Goal: Information Seeking & Learning: Learn about a topic

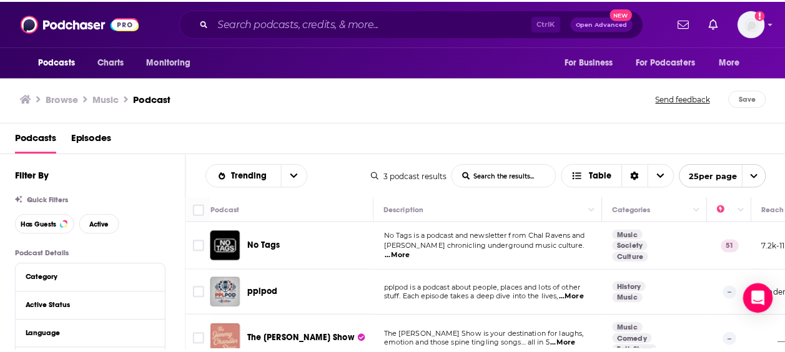
scroll to position [23, 0]
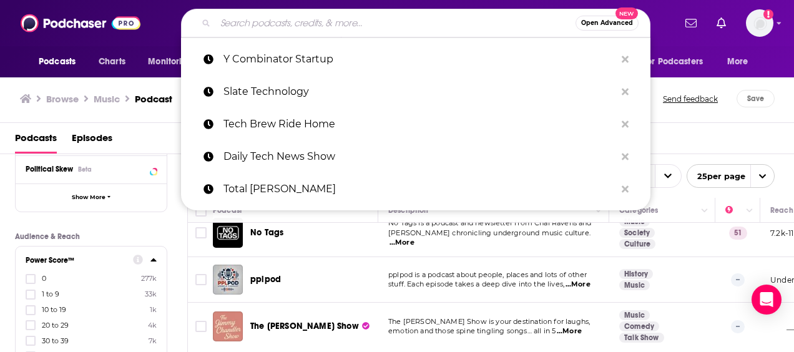
click at [301, 21] on input "Search podcasts, credits, & more..." at bounding box center [395, 23] width 360 height 20
paste input "Possible"
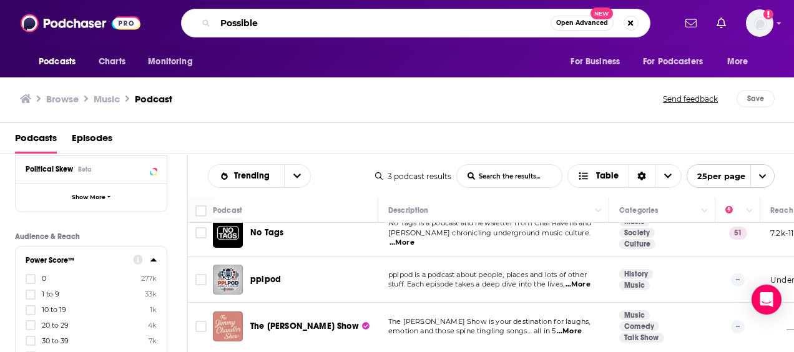
type input "Possible"
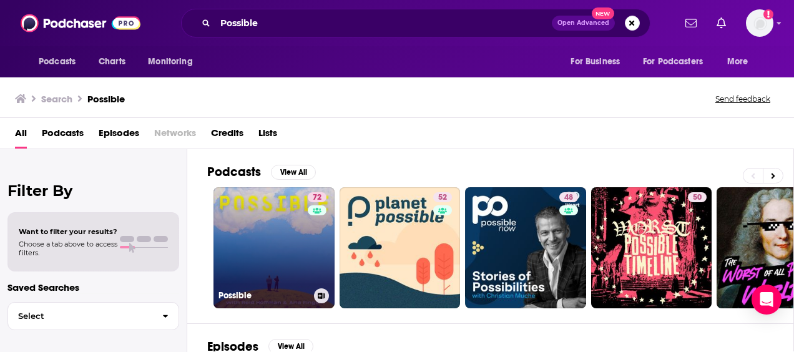
click at [292, 228] on link "72 Possible" at bounding box center [274, 247] width 121 height 121
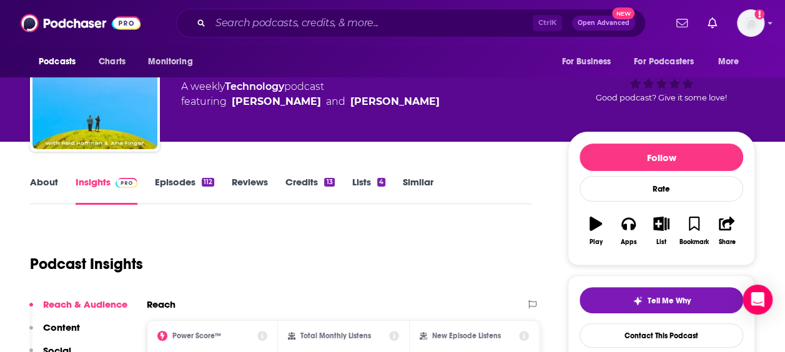
scroll to position [166, 0]
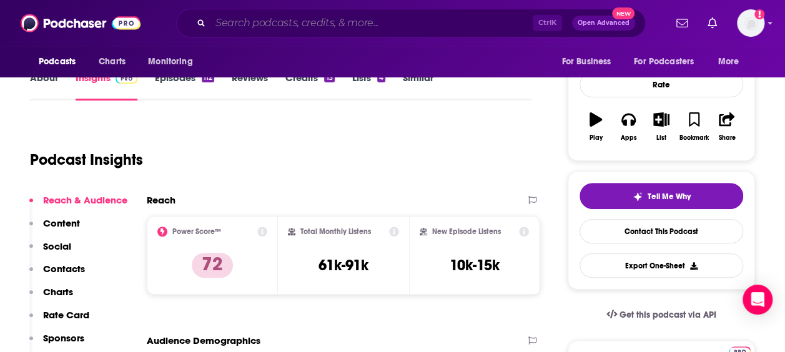
click at [255, 14] on input "Search podcasts, credits, & more..." at bounding box center [371, 23] width 322 height 20
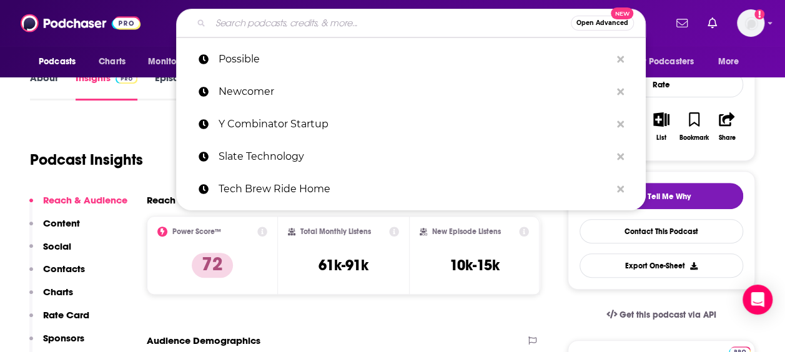
paste input "Armchair Expert"
type input "Armchair Expert"
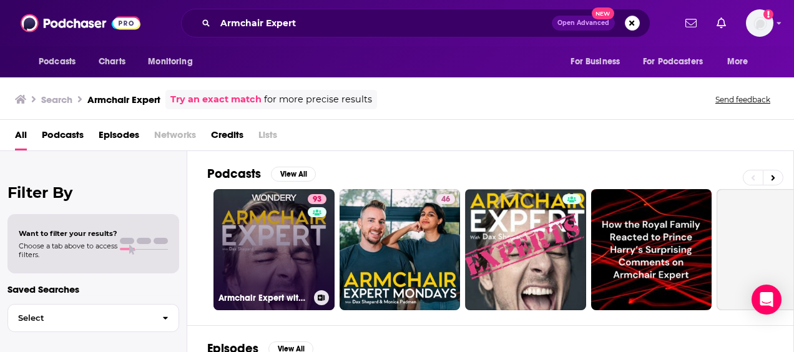
drag, startPoint x: 295, startPoint y: 192, endPoint x: 254, endPoint y: 212, distance: 45.0
click at [254, 212] on link "93 Armchair Expert with [PERSON_NAME]" at bounding box center [274, 249] width 121 height 121
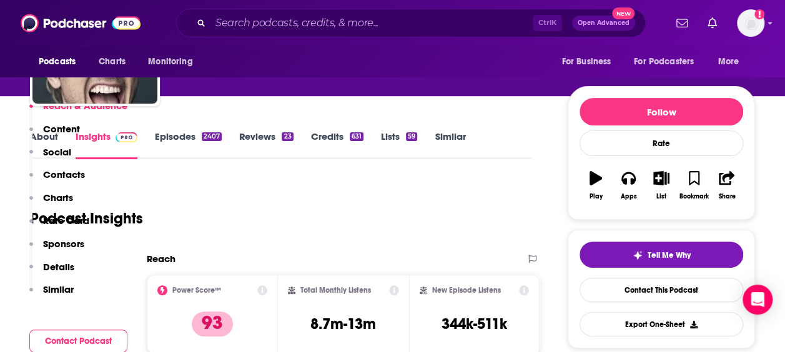
scroll to position [250, 0]
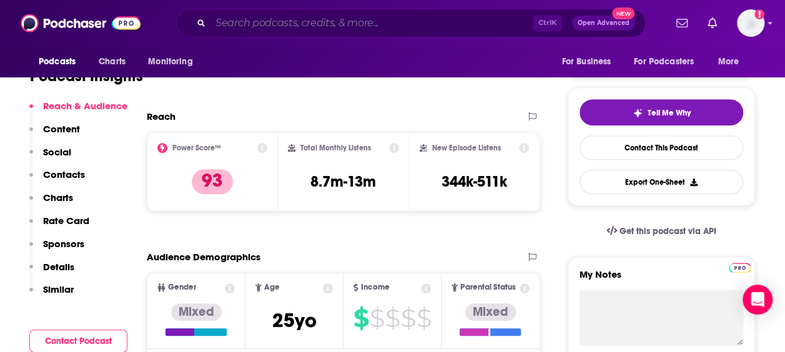
click at [283, 19] on input "Search podcasts, credits, & more..." at bounding box center [371, 23] width 322 height 20
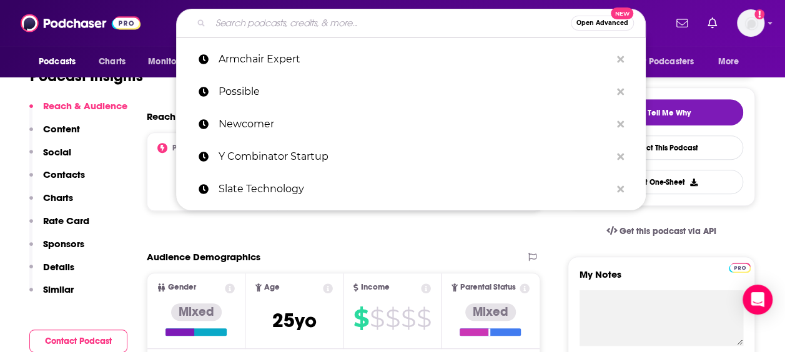
paste input "The Knowledge Project"
type input "The Knowledge Project"
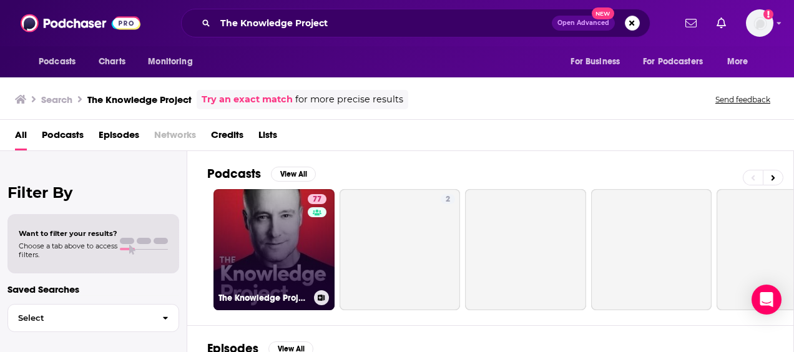
drag, startPoint x: 292, startPoint y: 230, endPoint x: 273, endPoint y: 236, distance: 19.7
click at [273, 236] on link "77 The Knowledge Project with [PERSON_NAME]" at bounding box center [274, 249] width 121 height 121
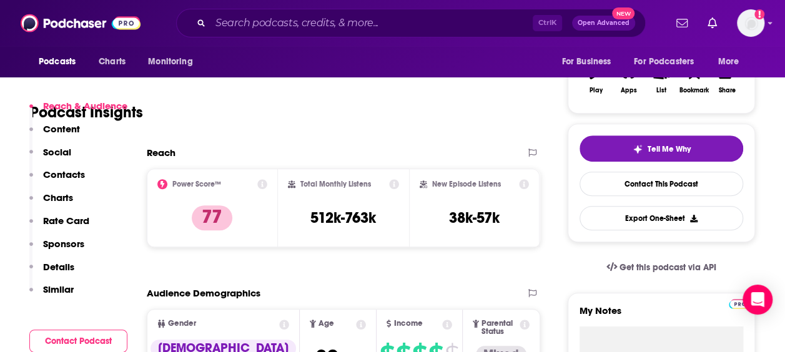
scroll to position [291, 0]
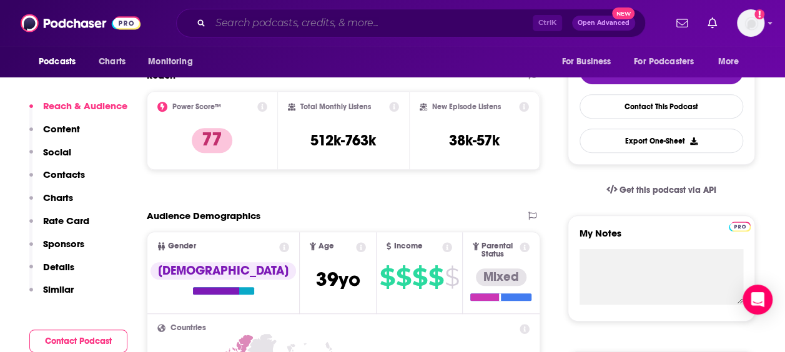
click at [273, 25] on input "Search podcasts, credits, & more..." at bounding box center [371, 23] width 322 height 20
paste input "Boundaryless Conversations"
type input "Boundaryless Conversations"
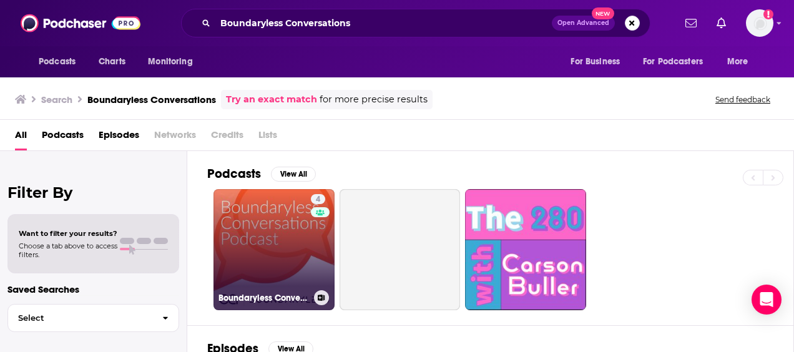
click at [262, 243] on link "4 Boundaryless Conversations Podcast" at bounding box center [274, 249] width 121 height 121
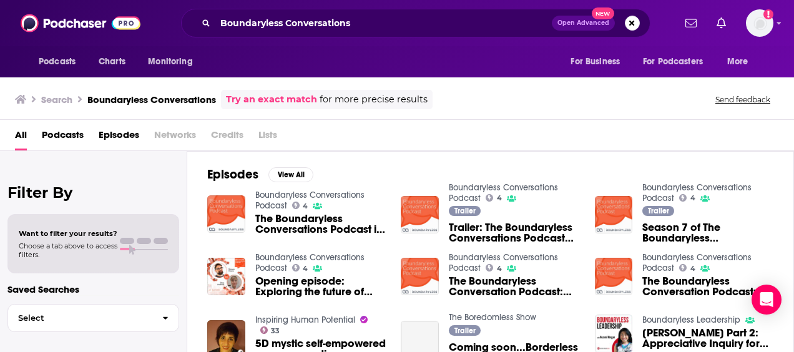
scroll to position [41, 0]
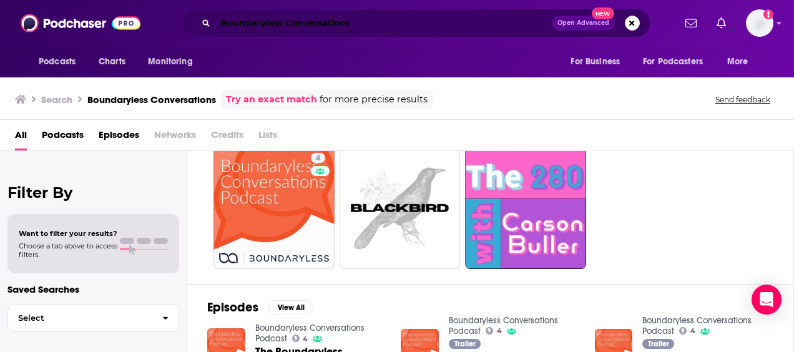
click at [341, 14] on input "Boundaryless Conversations" at bounding box center [383, 23] width 336 height 20
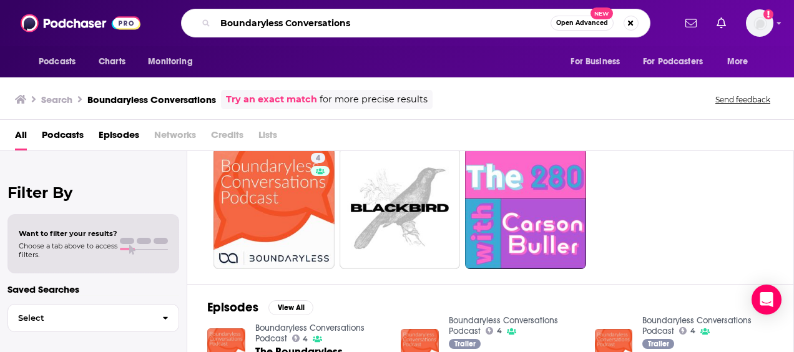
click at [341, 14] on input "Boundaryless Conversations" at bounding box center [382, 23] width 335 height 20
paste input "Ops Cast"
type input "Ops Cast"
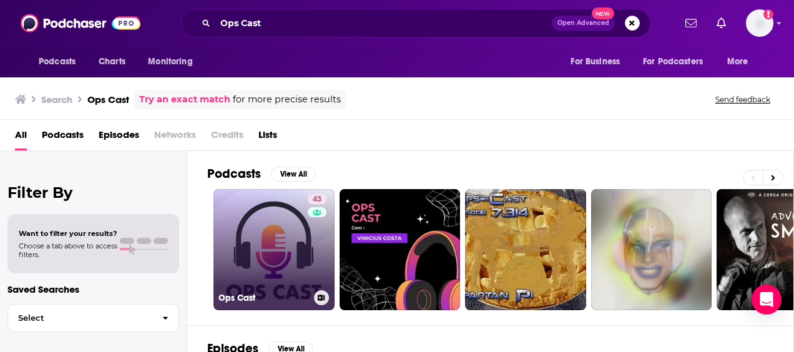
click at [238, 227] on link "43 Ops Cast" at bounding box center [274, 249] width 121 height 121
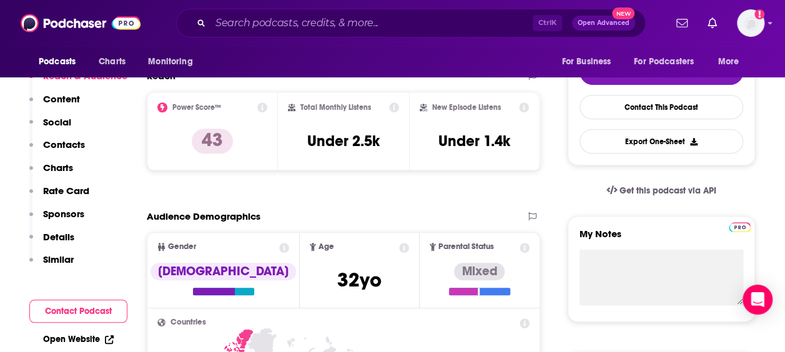
scroll to position [291, 0]
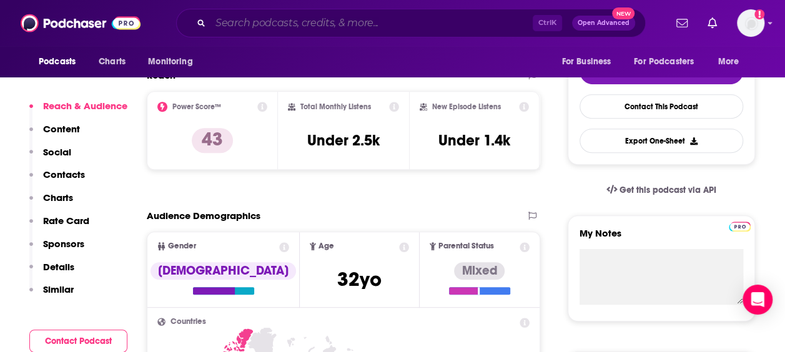
click at [267, 21] on input "Search podcasts, credits, & more..." at bounding box center [371, 23] width 322 height 20
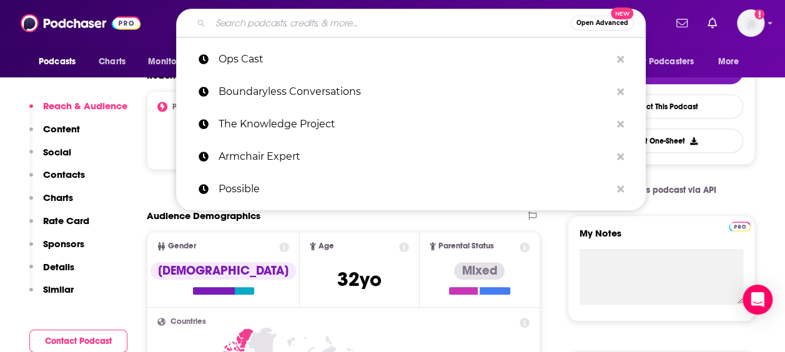
paste input "Working Hard With [PERSON_NAME]"
type input "Working Hard With [PERSON_NAME]"
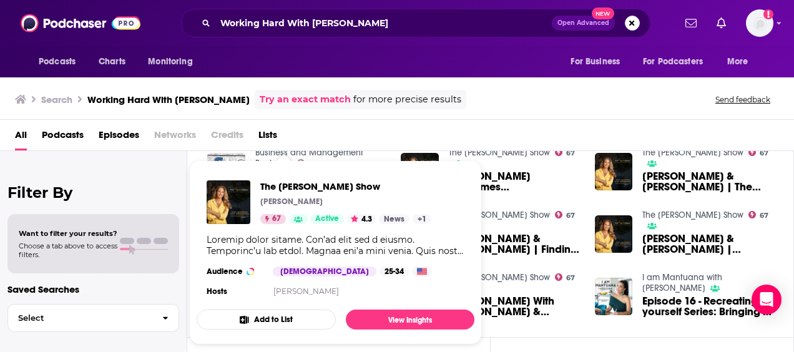
scroll to position [333, 0]
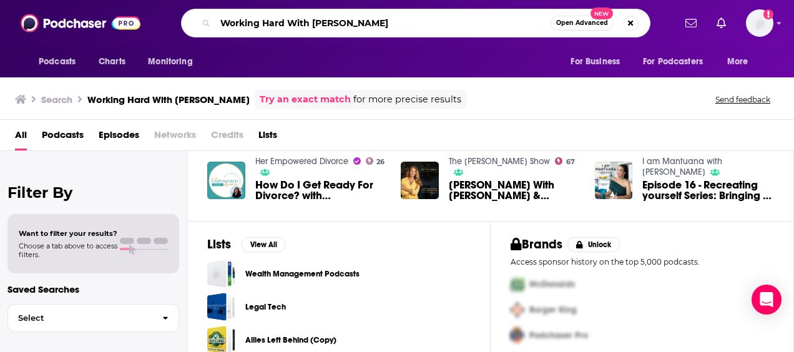
drag, startPoint x: 379, startPoint y: 24, endPoint x: 283, endPoint y: 24, distance: 95.5
click at [283, 24] on input "Working Hard With [PERSON_NAME]" at bounding box center [382, 23] width 335 height 20
type input "Working Hard"
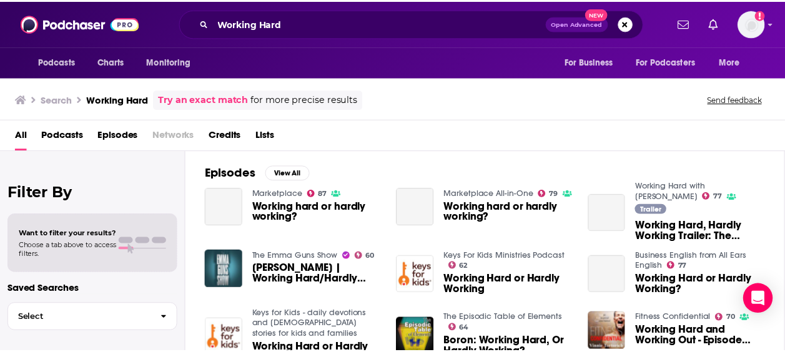
scroll to position [166, 0]
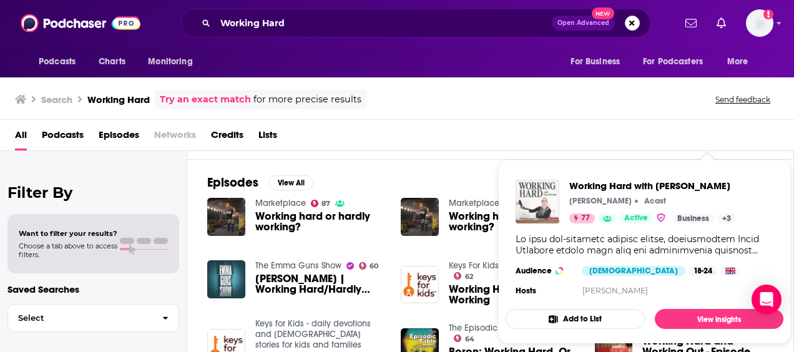
click at [537, 196] on img "Working Hard with Grace Beverley" at bounding box center [538, 202] width 44 height 44
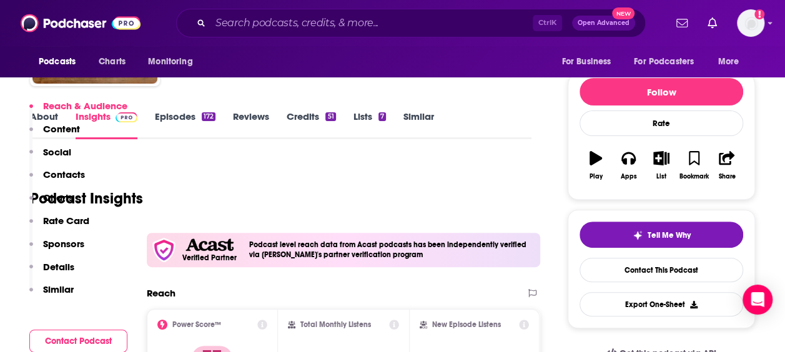
scroll to position [250, 0]
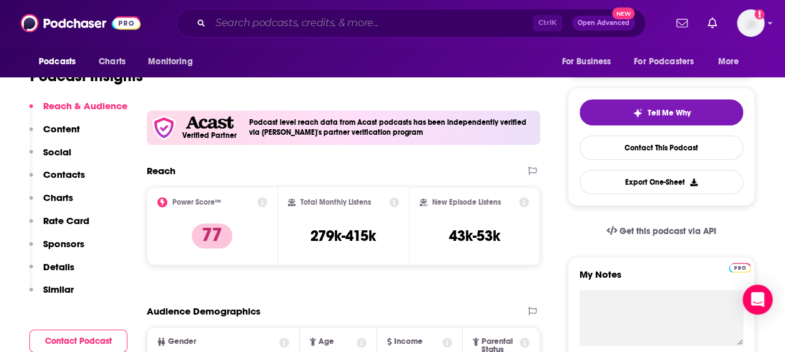
click at [281, 26] on input "Search podcasts, credits, & more..." at bounding box center [371, 23] width 322 height 20
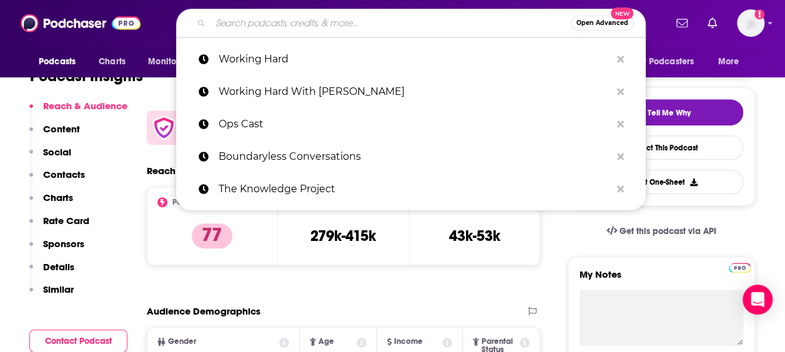
paste input "Acquired"
type input "Acquired"
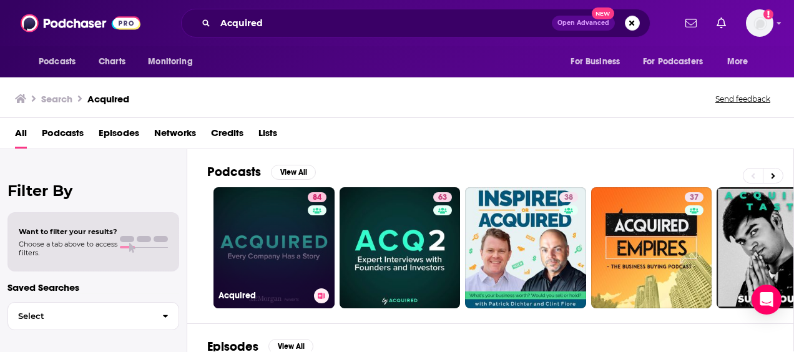
click at [255, 236] on link "84 Acquired" at bounding box center [274, 247] width 121 height 121
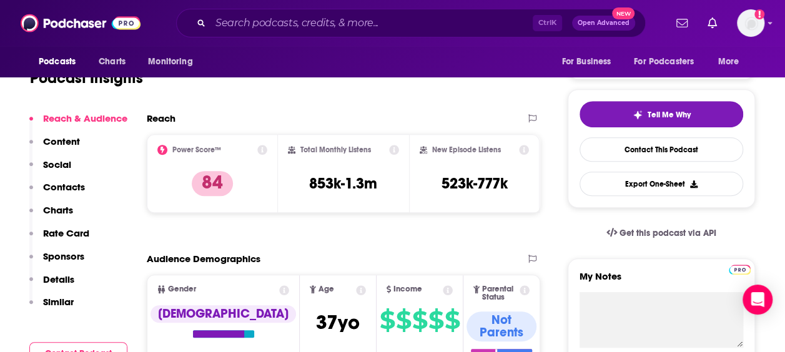
scroll to position [250, 0]
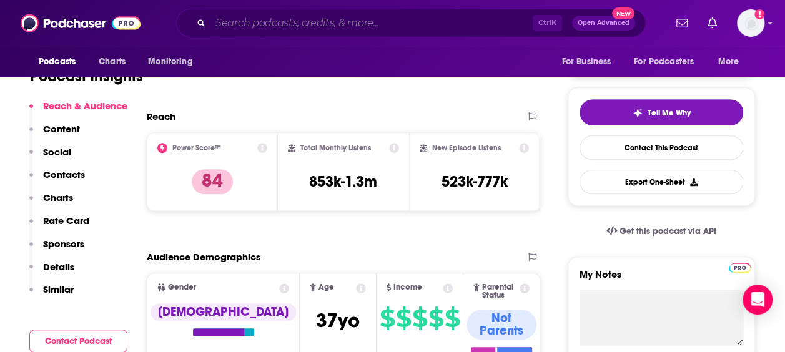
click at [292, 15] on input "Search podcasts, credits, & more..." at bounding box center [371, 23] width 322 height 20
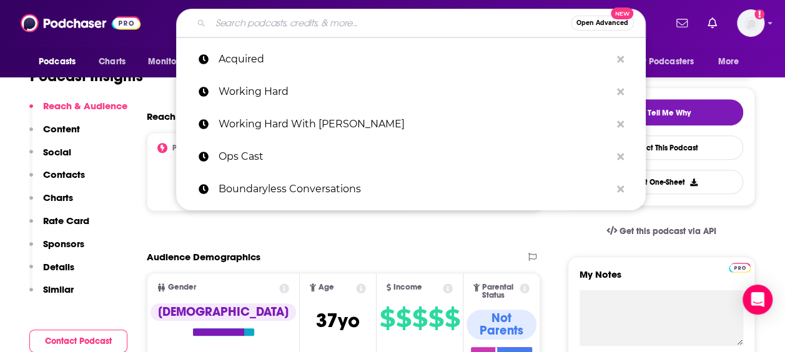
paste input "The Farrynheight Podcast"
type input "The Farrynheight Podcast"
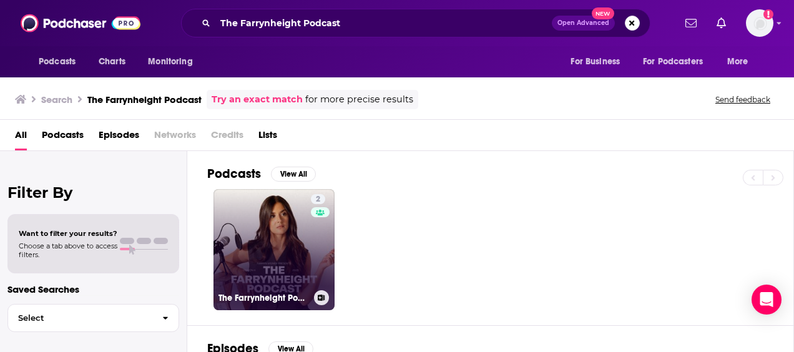
click at [267, 261] on link "2 The Farrynheight Podcast" at bounding box center [274, 249] width 121 height 121
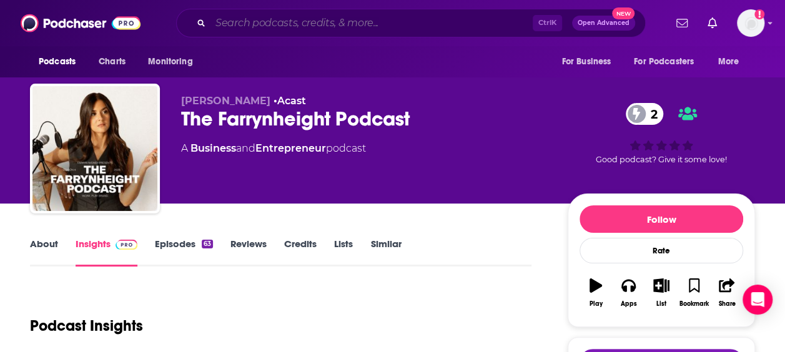
click at [248, 22] on input "Search podcasts, credits, & more..." at bounding box center [371, 23] width 322 height 20
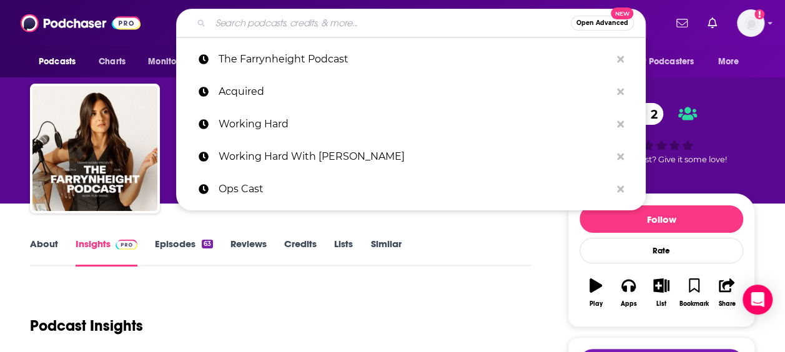
paste input "Fixable"
type input "Fixable"
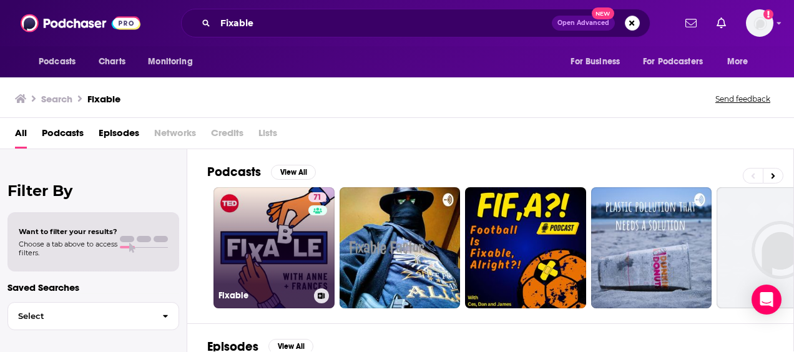
click at [236, 215] on link "71 Fixable" at bounding box center [274, 247] width 121 height 121
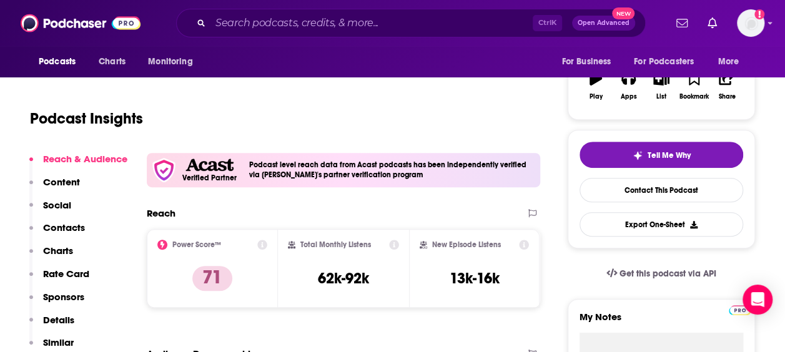
scroll to position [208, 0]
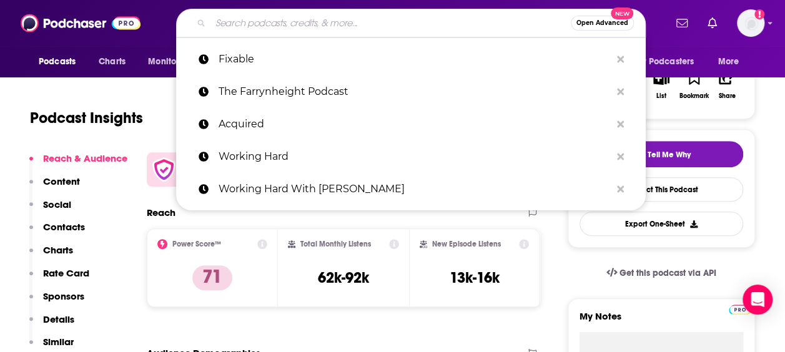
click at [325, 24] on input "Search podcasts, credits, & more..." at bounding box center [390, 23] width 360 height 20
paste input "How I Built This"
type input "How I Built This"
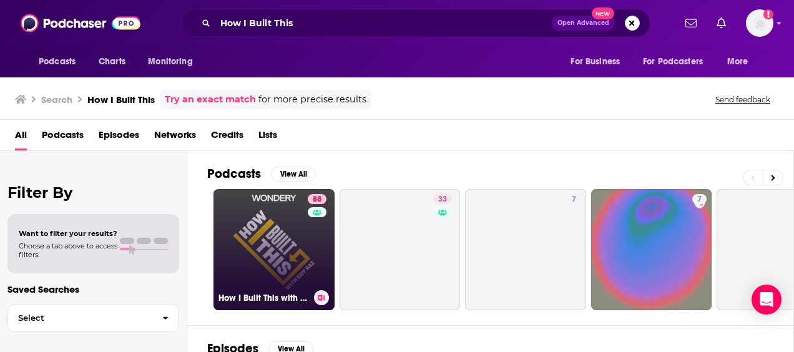
click at [285, 262] on link "88 How I Built This with [PERSON_NAME]" at bounding box center [274, 249] width 121 height 121
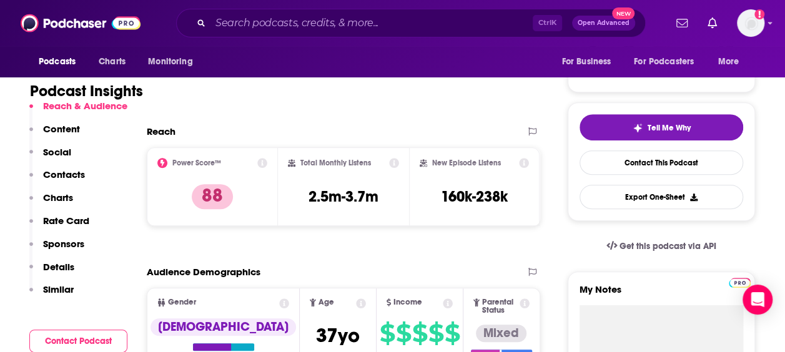
scroll to position [250, 0]
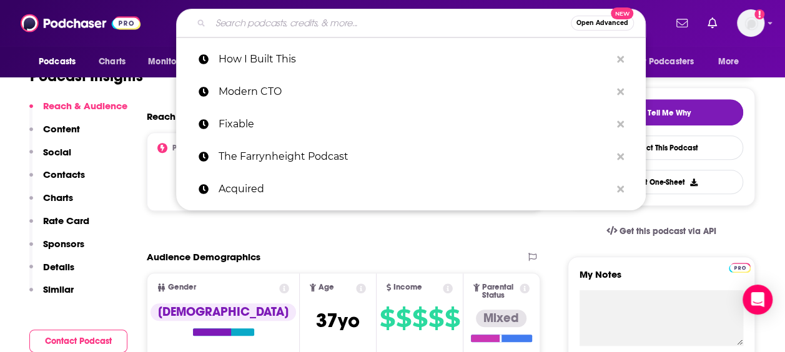
click at [276, 16] on input "Search podcasts, credits, & more..." at bounding box center [390, 23] width 360 height 20
paste input "The Goal Digger Podcast"
type input "The Goal Digger Podcast"
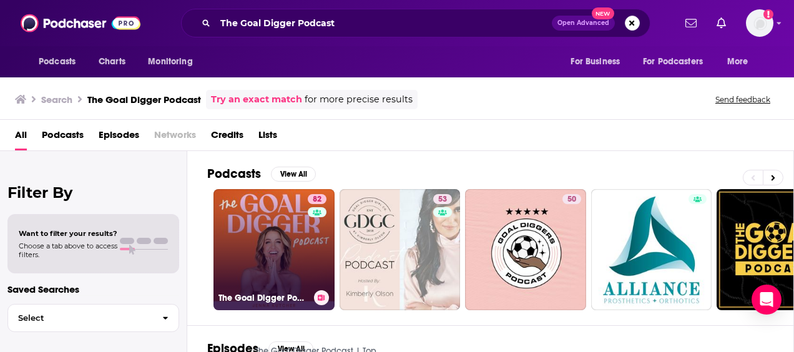
click at [255, 241] on link "82 The Goal Digger Podcast | Top Business and Marketing Podcast for Creatives, …" at bounding box center [274, 249] width 121 height 121
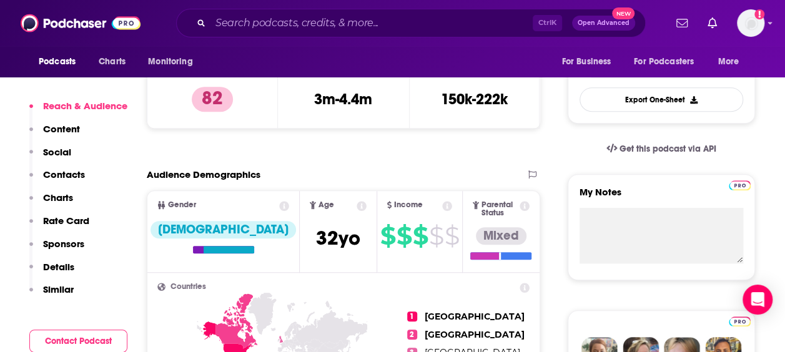
scroll to position [333, 0]
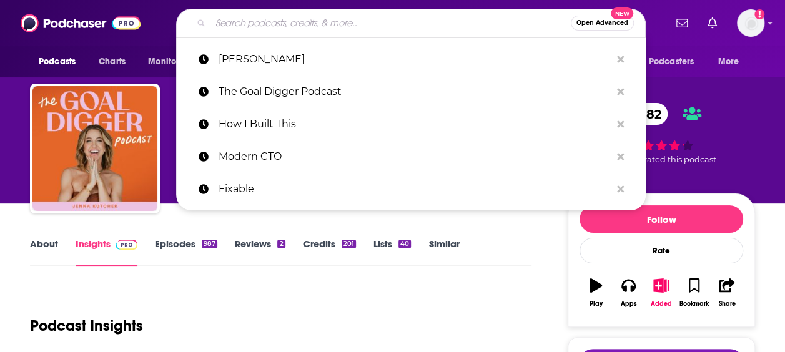
click at [289, 19] on input "Search podcasts, credits, & more..." at bounding box center [390, 23] width 360 height 20
paste input "She Built It"
type input "She Built It"
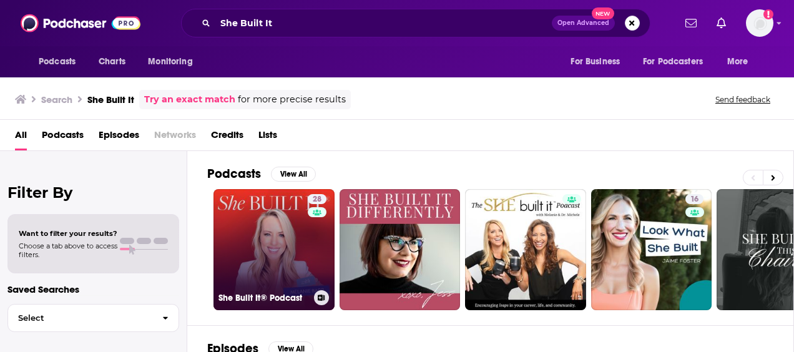
click at [285, 237] on link "28 She Built It® Podcast" at bounding box center [274, 249] width 121 height 121
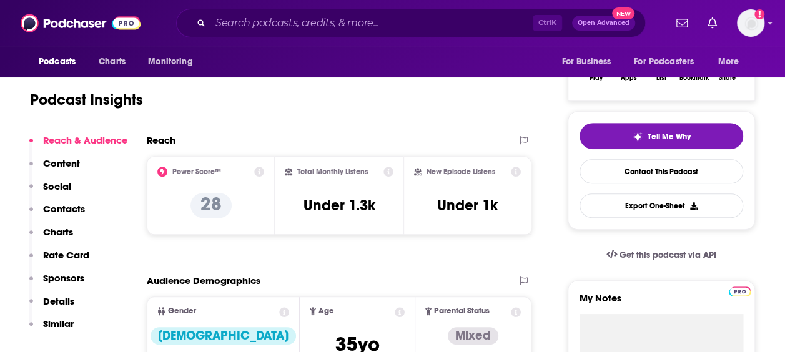
scroll to position [250, 0]
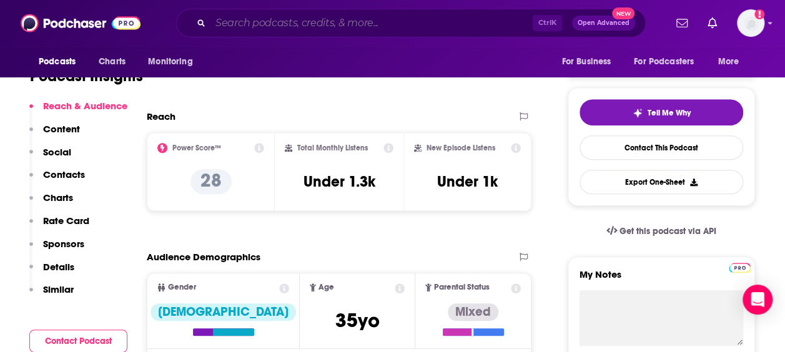
click at [336, 14] on input "Search podcasts, credits, & more..." at bounding box center [371, 23] width 322 height 20
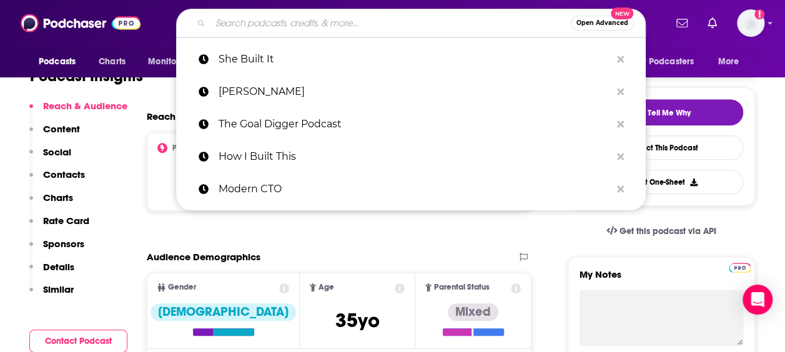
paste input "The Jon Gordon Podcast"
type input "The Jon Gordon Podcast"
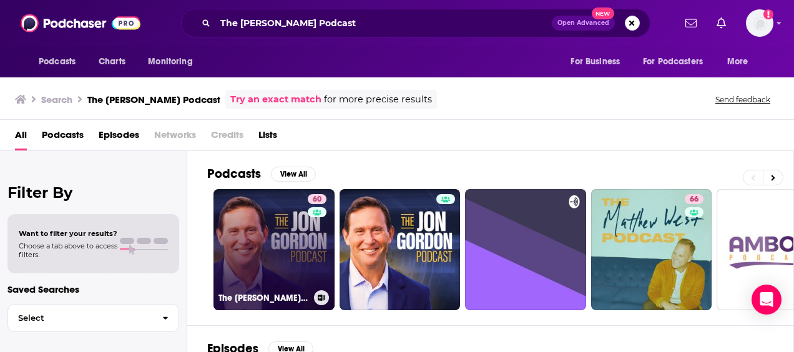
click at [270, 226] on link "60 The Jon Gordon Podcast" at bounding box center [274, 249] width 121 height 121
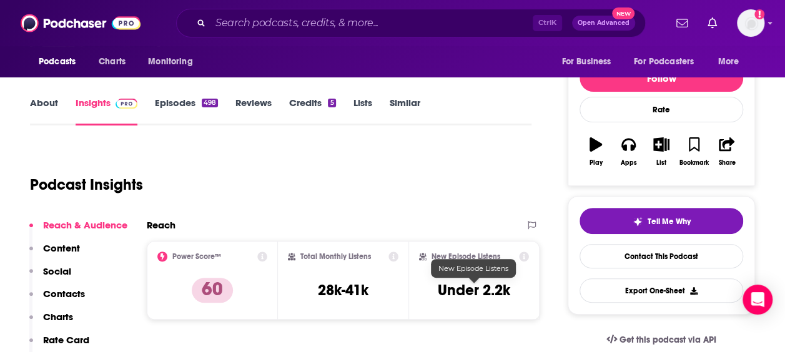
scroll to position [166, 0]
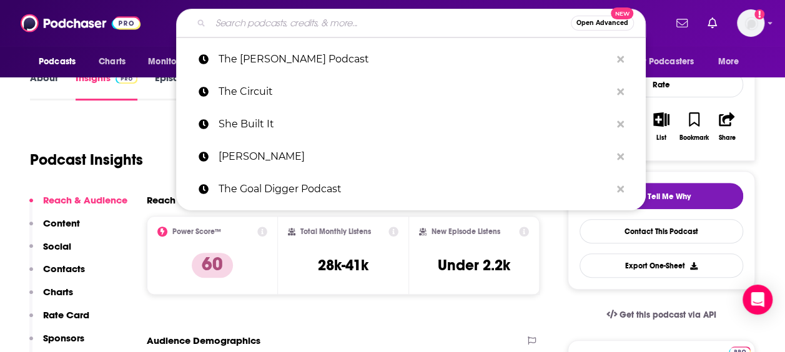
click at [274, 25] on input "Search podcasts, credits, & more..." at bounding box center [390, 23] width 360 height 20
paste input "Lenny's Podcast"
type input "Lenny's Podcast"
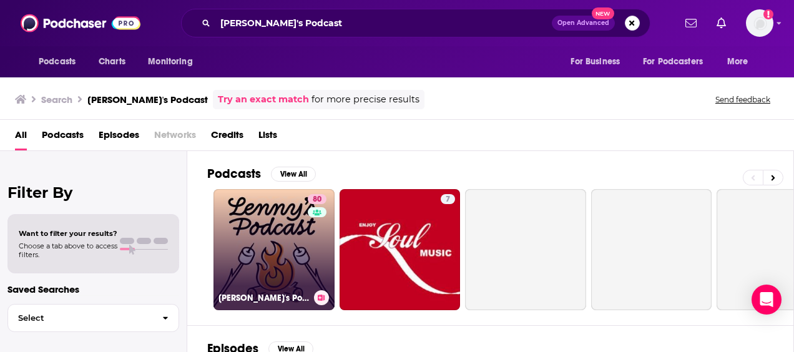
click at [285, 232] on link "80 Lenny's Podcast: Product | Career | Growth" at bounding box center [274, 249] width 121 height 121
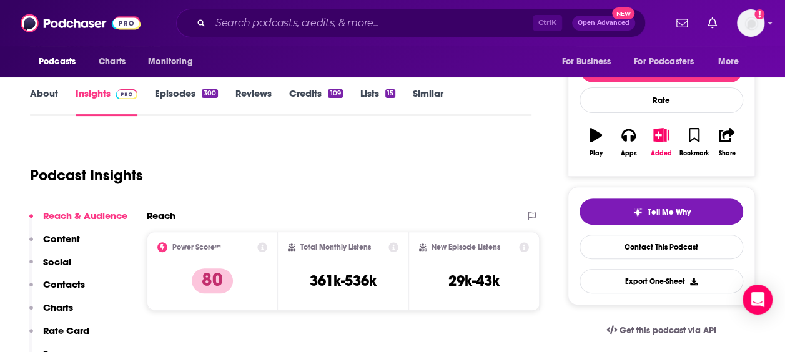
scroll to position [166, 0]
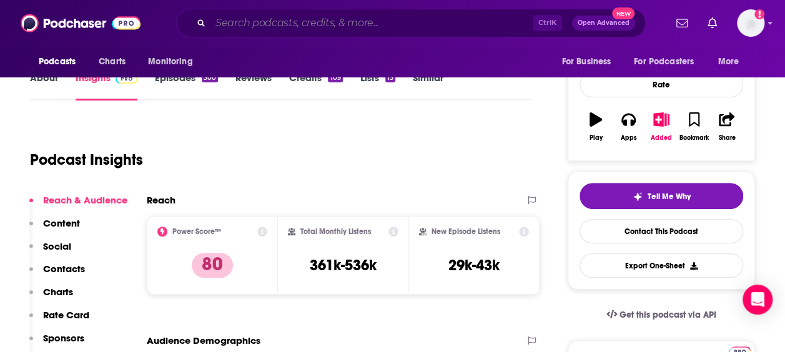
click at [307, 15] on input "Search podcasts, credits, & more..." at bounding box center [371, 23] width 322 height 20
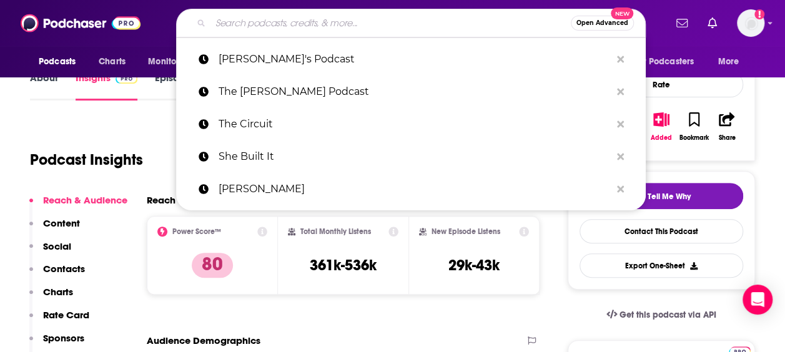
paste input "The Agile Brand With Greg Kihlström"
type input "The Agile Brand With Greg Kihlström"
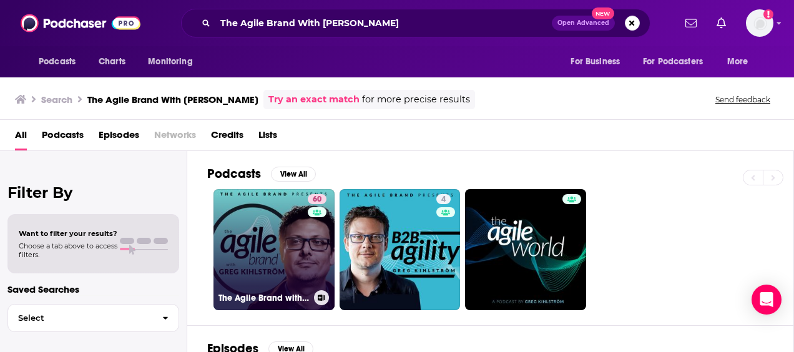
click at [222, 232] on link "60 The Agile Brand with Greg Kihlström®: Expert Mode Marketing Technology, AI, …" at bounding box center [274, 249] width 121 height 121
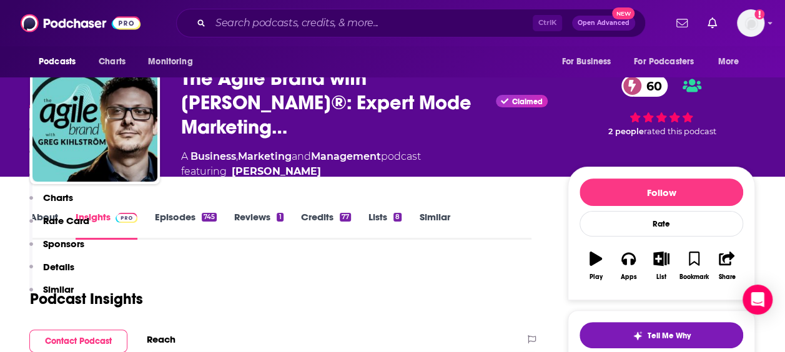
scroll to position [291, 0]
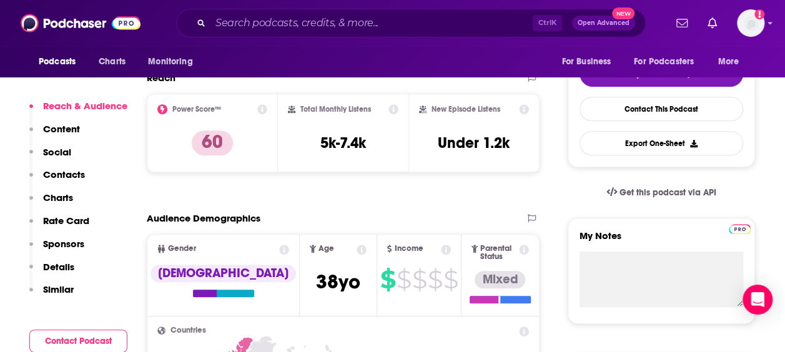
click at [257, 10] on div "Ctrl K Open Advanced New" at bounding box center [410, 23] width 469 height 29
click at [258, 27] on input "Search podcasts, credits, & more..." at bounding box center [371, 23] width 322 height 20
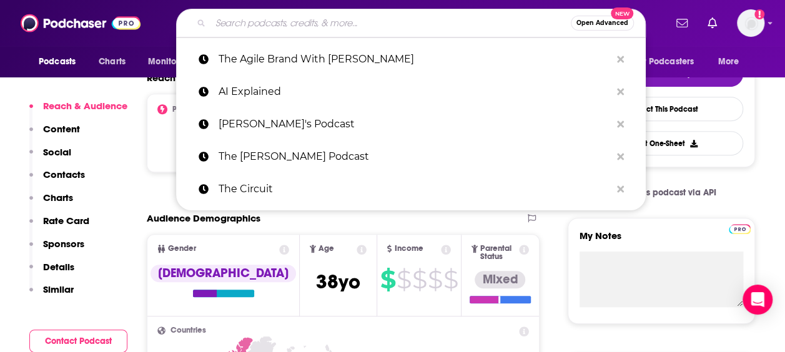
paste input "Founder's Journal"
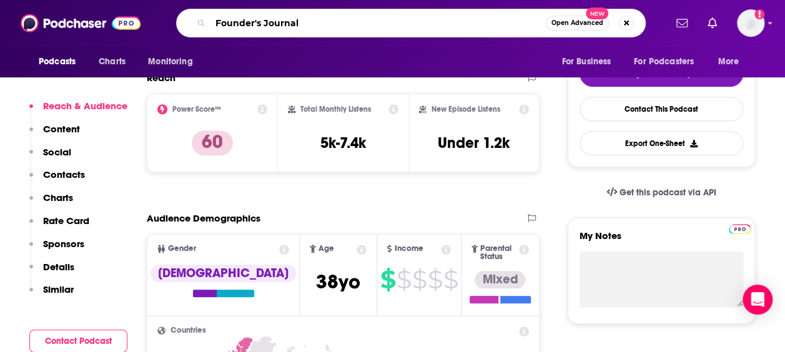
type input "Founder's Journal"
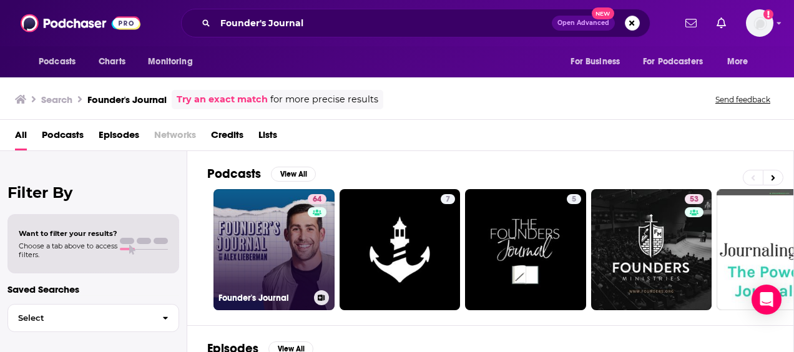
click at [269, 232] on link "64 Founder's Journal" at bounding box center [274, 249] width 121 height 121
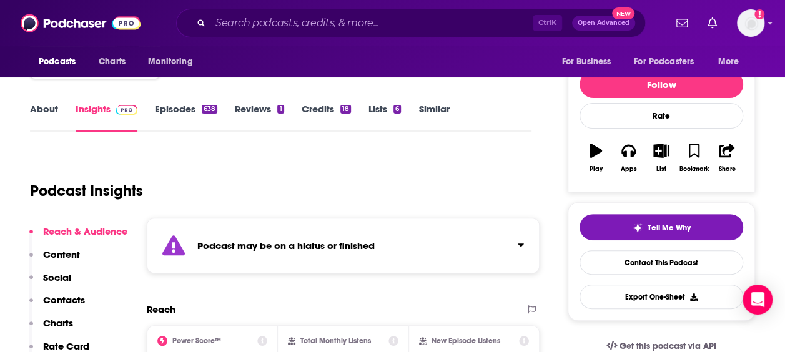
scroll to position [166, 0]
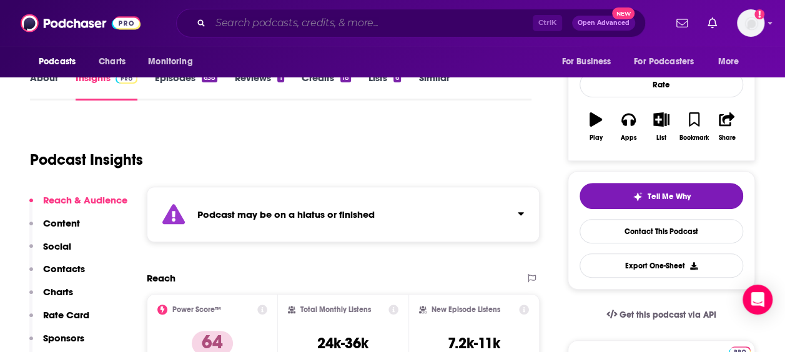
click at [355, 22] on input "Search podcasts, credits, & more..." at bounding box center [371, 23] width 322 height 20
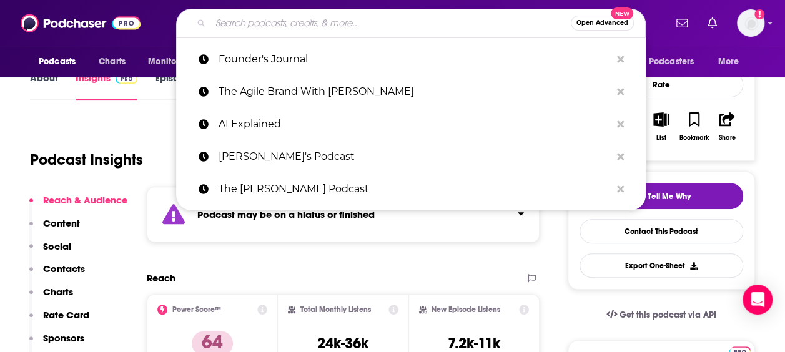
paste input "Masters Of Scale"
type input "Masters Of Scale"
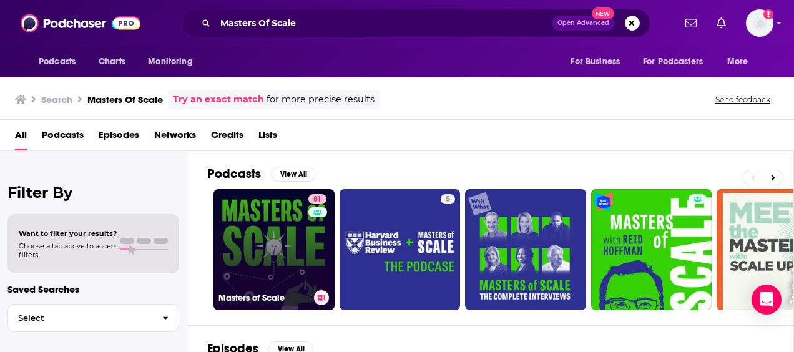
click at [250, 253] on link "81 Masters of Scale" at bounding box center [274, 249] width 121 height 121
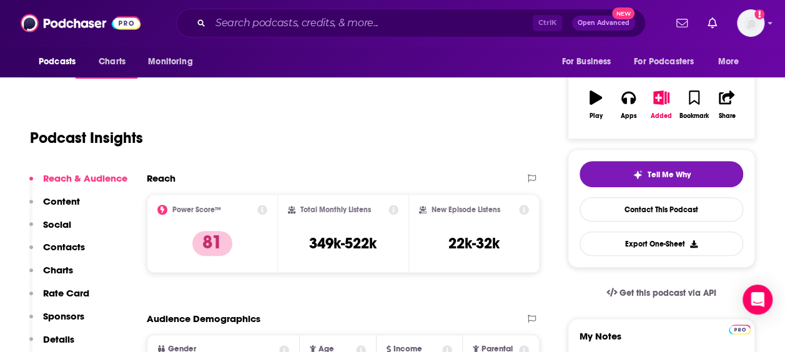
scroll to position [208, 0]
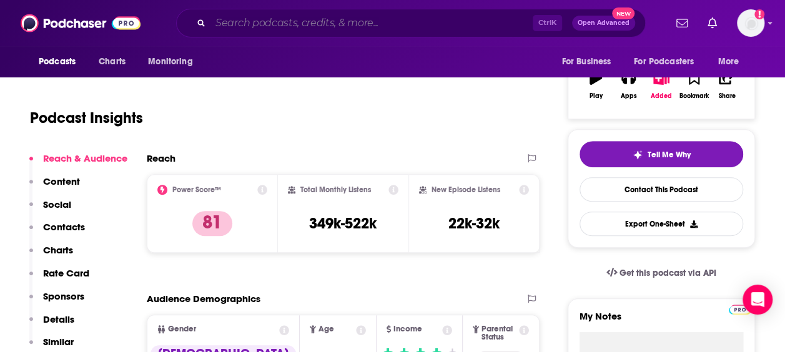
click at [275, 26] on input "Search podcasts, credits, & more..." at bounding box center [371, 23] width 322 height 20
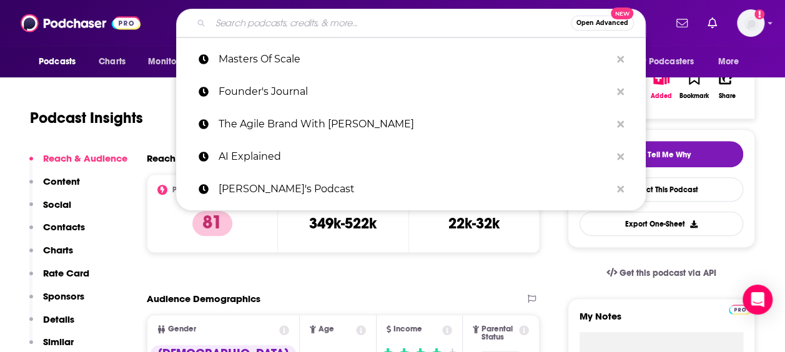
paste input "Stratechery"
type input "Stratechery"
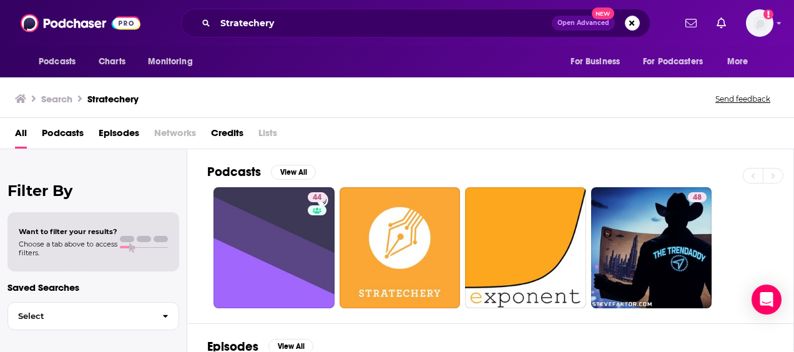
click at [456, 152] on div "Podcasts View All 44 48" at bounding box center [500, 236] width 587 height 174
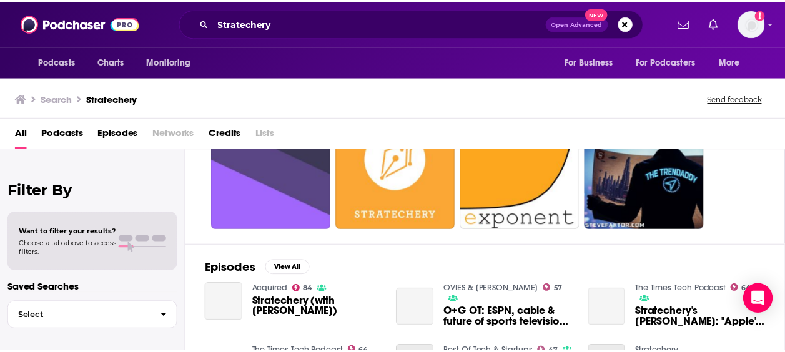
scroll to position [83, 0]
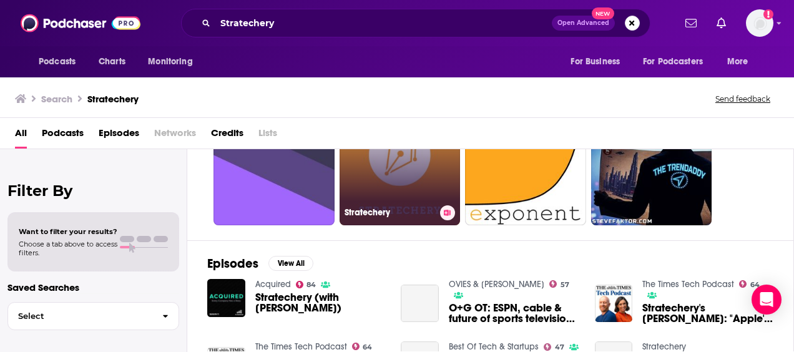
click at [433, 171] on link "Stratechery" at bounding box center [400, 164] width 121 height 121
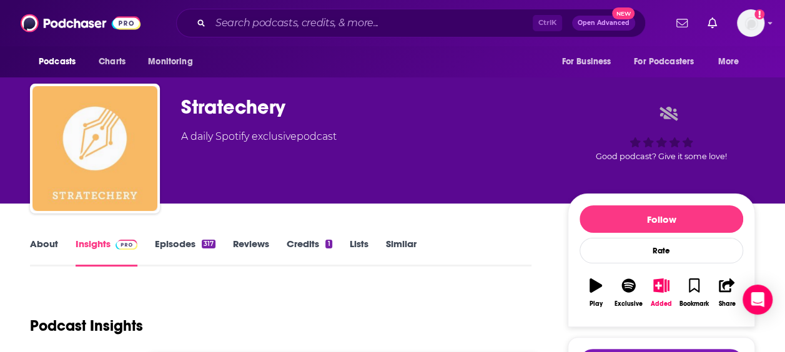
drag, startPoint x: 112, startPoint y: 119, endPoint x: 89, endPoint y: 152, distance: 40.4
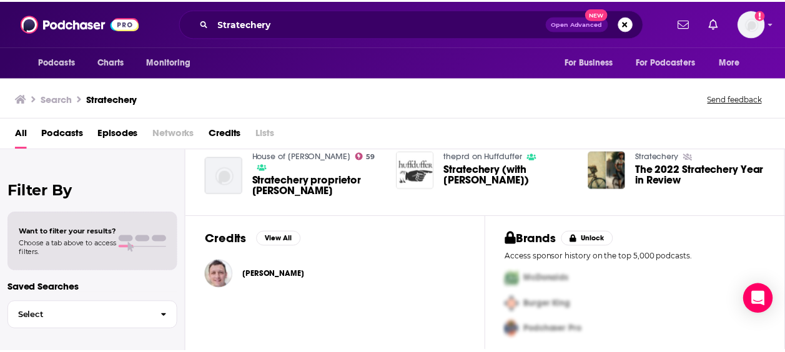
scroll to position [340, 0]
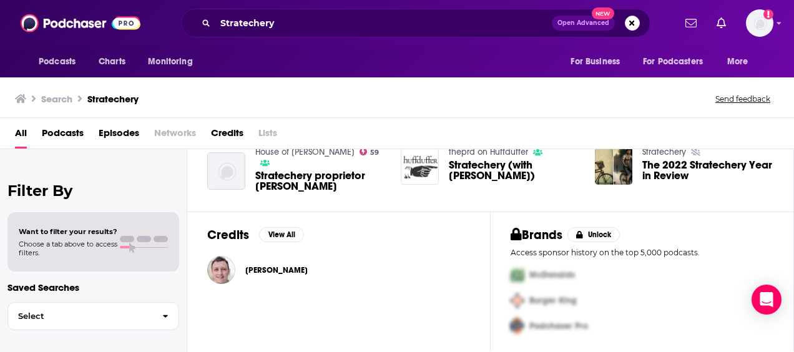
click at [260, 267] on span "Ben Thompson" at bounding box center [276, 270] width 62 height 10
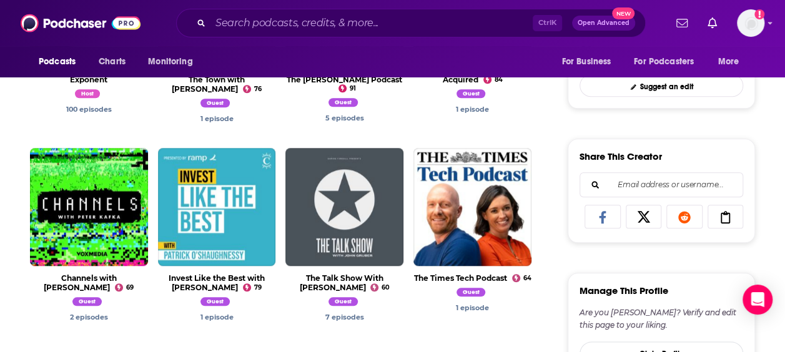
scroll to position [665, 0]
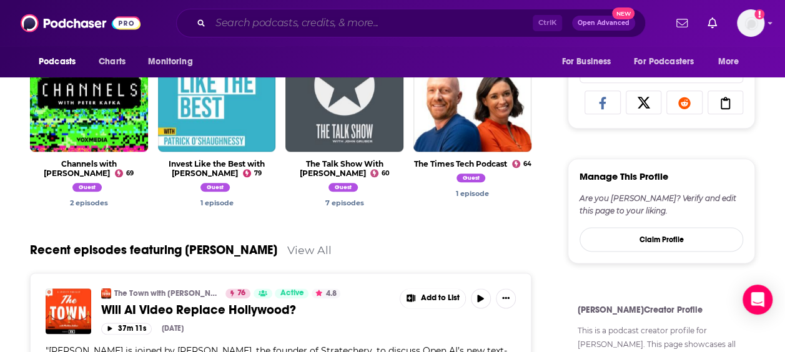
click at [335, 17] on input "Search podcasts, credits, & more..." at bounding box center [371, 23] width 322 height 20
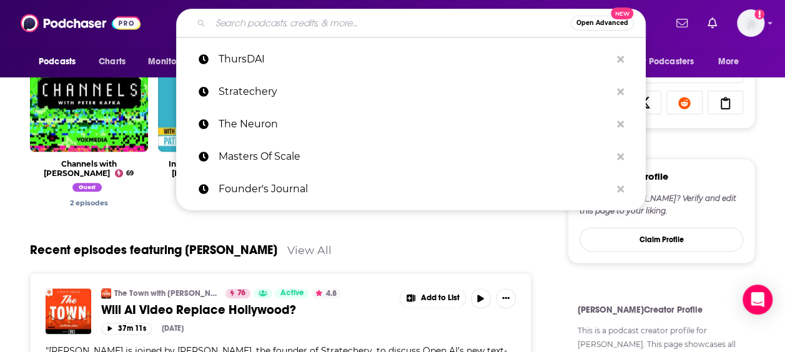
paste input "A Bit Of Optimism"
type input "A Bit Of Optimism"
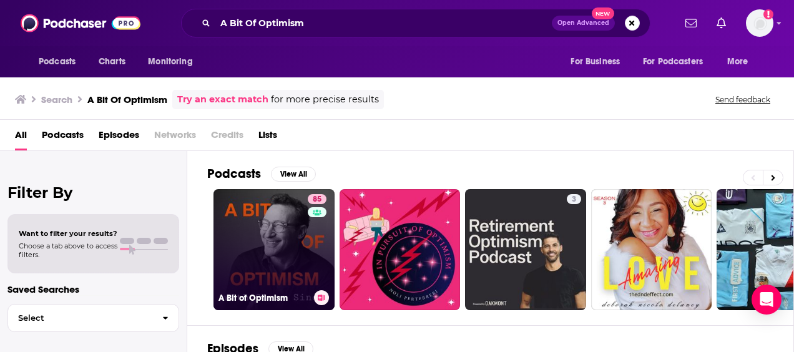
click at [273, 257] on link "85 A Bit of Optimism" at bounding box center [274, 249] width 121 height 121
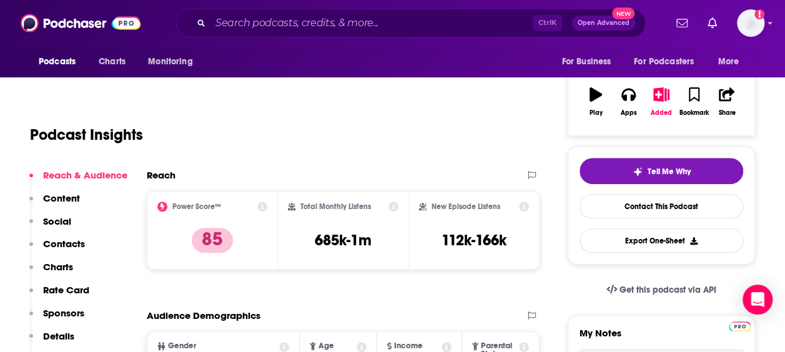
scroll to position [208, 0]
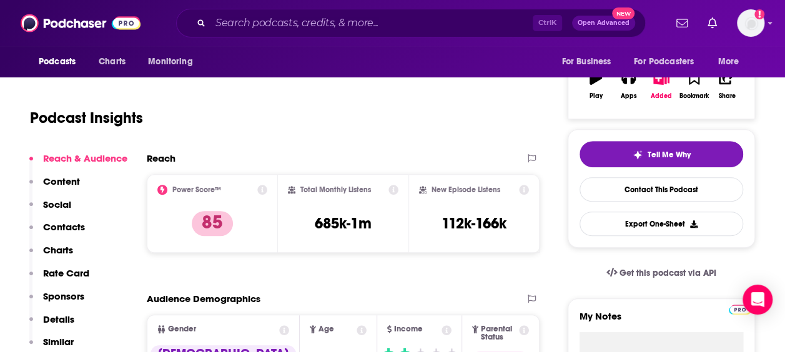
click at [396, 191] on icon at bounding box center [393, 190] width 10 height 10
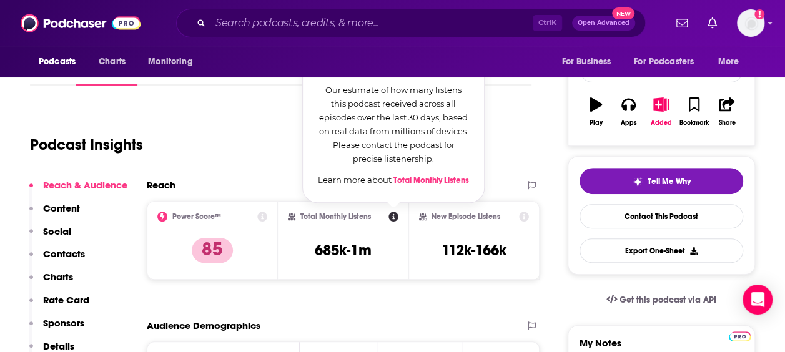
scroll to position [166, 0]
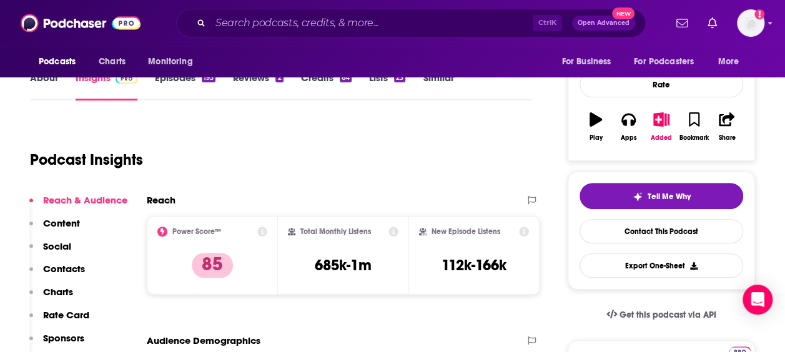
click at [260, 142] on div "Podcast Insights" at bounding box center [275, 152] width 491 height 64
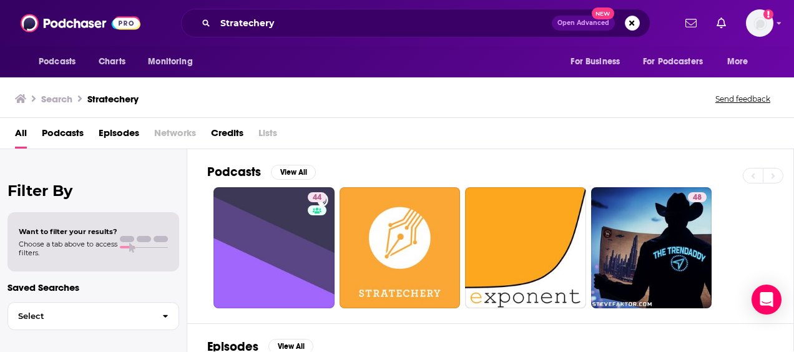
click at [313, 6] on div "Podcasts Charts Monitoring Stratechery Open Advanced New For Business For Podca…" at bounding box center [397, 23] width 794 height 46
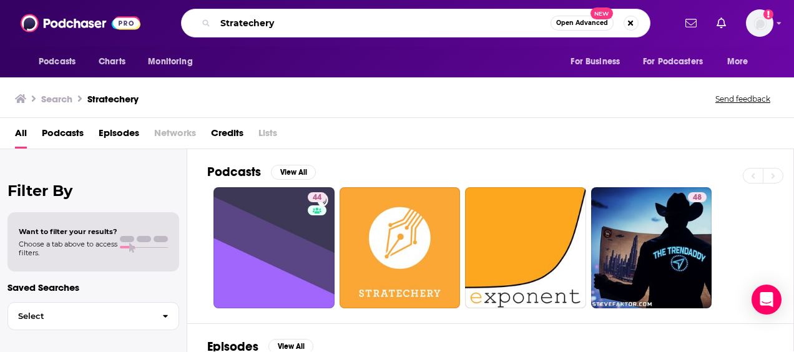
paste input "Ben Thompson’s Stratechery podcast"
click at [370, 20] on input "Ben Thompson’s Stratechery podcast" at bounding box center [382, 23] width 335 height 20
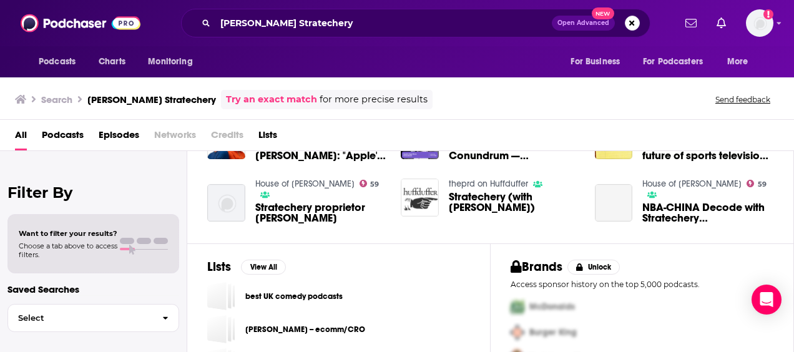
scroll to position [333, 0]
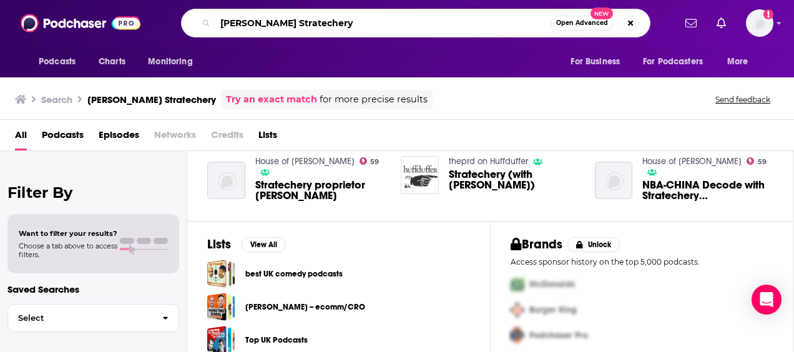
drag, startPoint x: 298, startPoint y: 21, endPoint x: 287, endPoint y: 21, distance: 11.2
click at [287, 21] on input "Ben Thompson’s Stratechery" at bounding box center [382, 23] width 335 height 20
type input "Ben Thompson Stratechery"
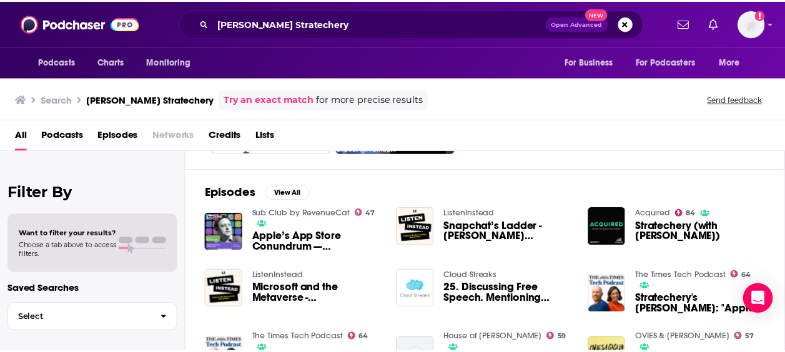
scroll to position [125, 0]
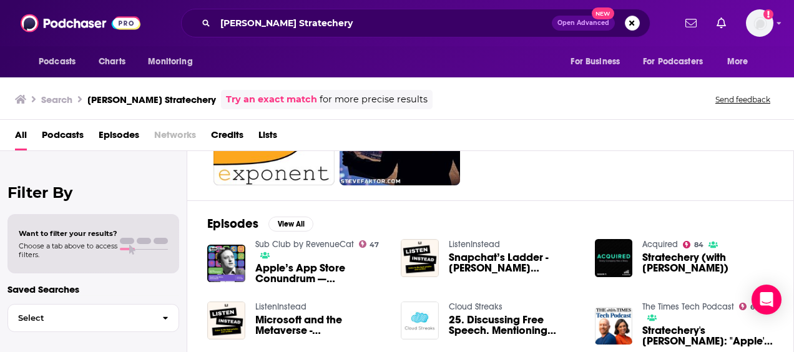
click at [688, 260] on span "Stratechery (with Ben Thompson)" at bounding box center [707, 262] width 131 height 21
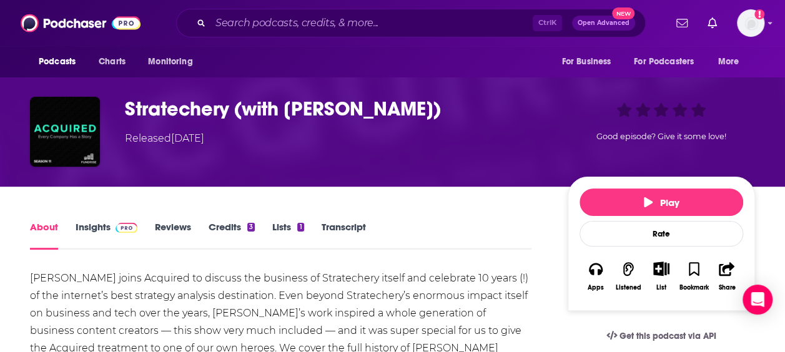
scroll to position [125, 0]
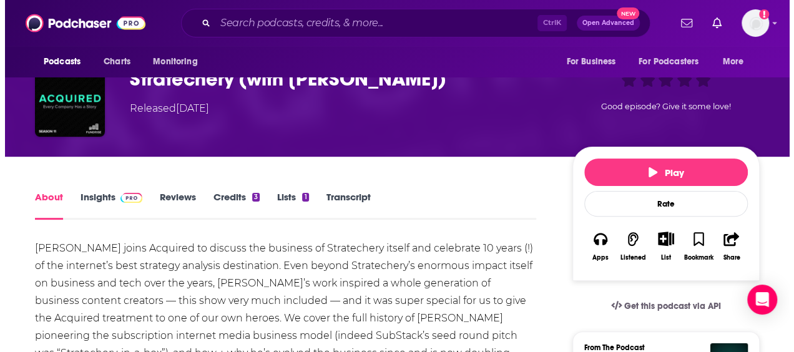
scroll to position [0, 0]
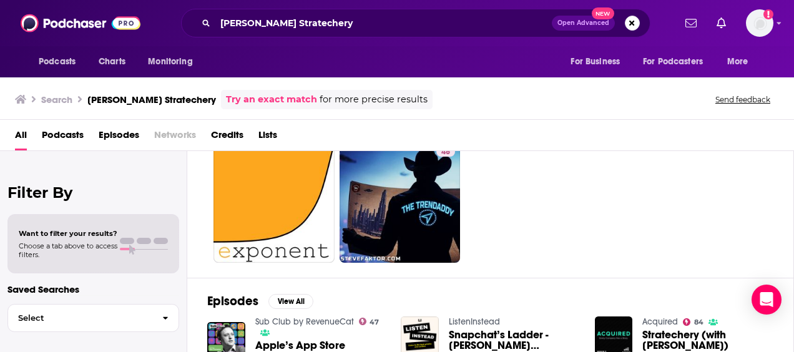
scroll to position [41, 0]
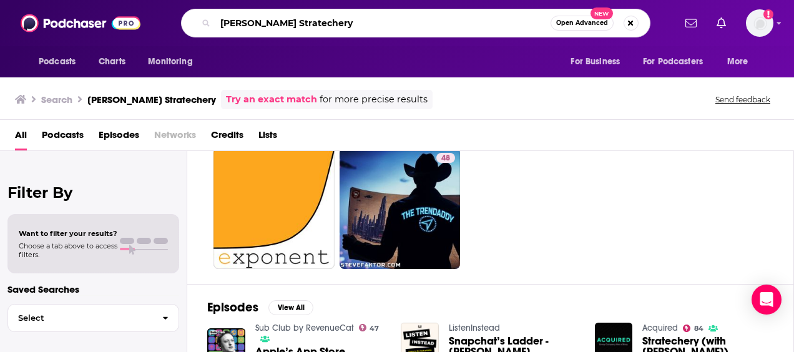
drag, startPoint x: 290, startPoint y: 23, endPoint x: 200, endPoint y: 22, distance: 90.5
click at [200, 22] on div "Ben Thompson Stratechery Open Advanced New" at bounding box center [415, 23] width 469 height 29
type input "Stratechery"
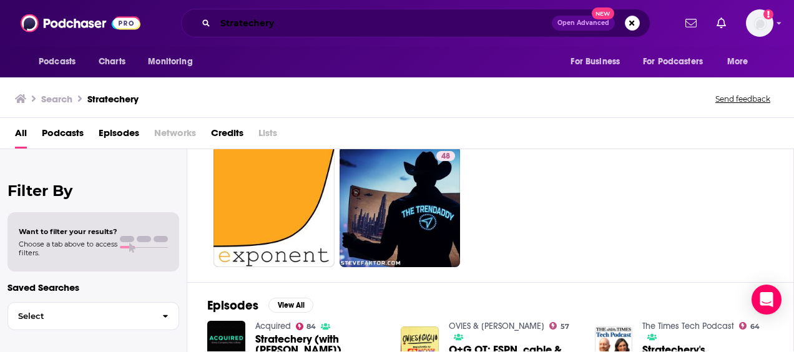
click at [467, 19] on input "Stratechery" at bounding box center [383, 23] width 336 height 20
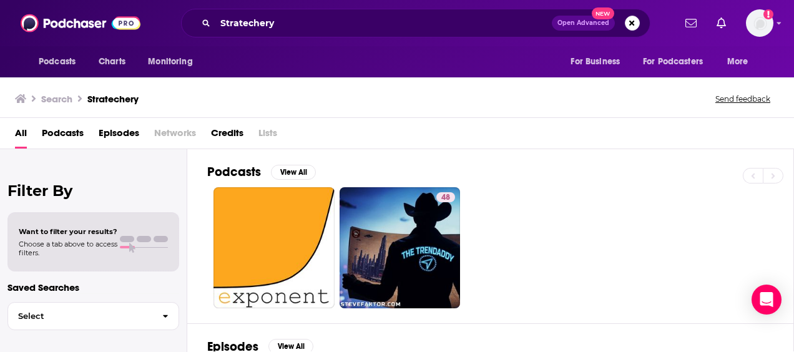
click at [287, 10] on div "Stratechery Open Advanced New" at bounding box center [415, 23] width 469 height 29
click at [297, 22] on input "Stratechery" at bounding box center [383, 23] width 336 height 20
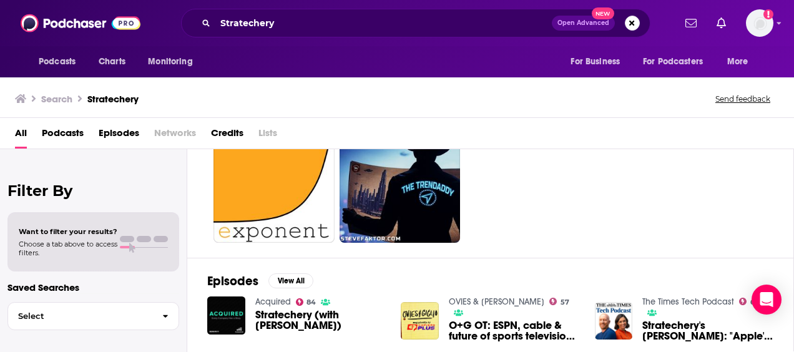
scroll to position [166, 0]
